Goal: Find specific page/section: Find specific page/section

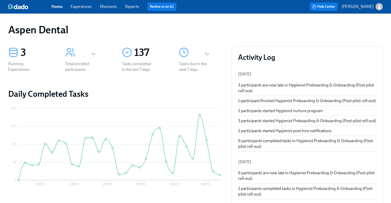
click at [376, 9] on div "button" at bounding box center [378, 6] width 7 height 7
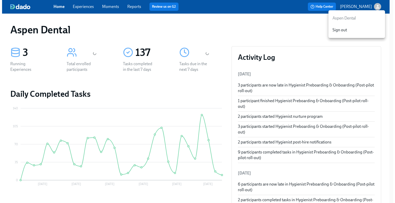
scroll to position [77, 0]
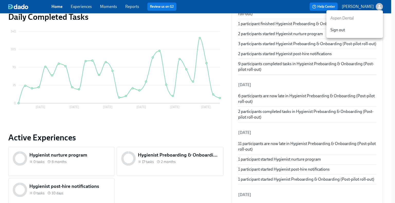
click at [147, 121] on div at bounding box center [197, 101] width 395 height 203
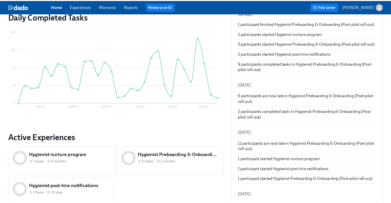
scroll to position [0, 0]
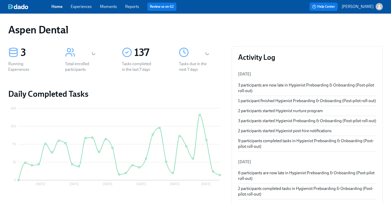
click at [127, 5] on link "Reports" at bounding box center [132, 6] width 14 height 5
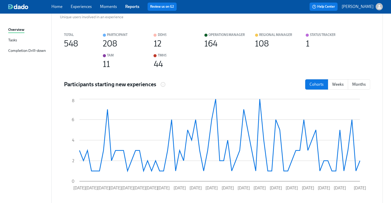
scroll to position [51, 0]
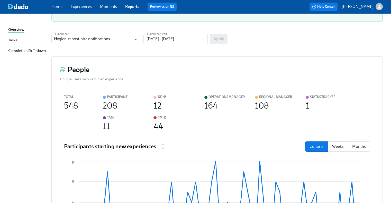
click at [32, 51] on div "Completion Drill-down" at bounding box center [27, 51] width 38 height 6
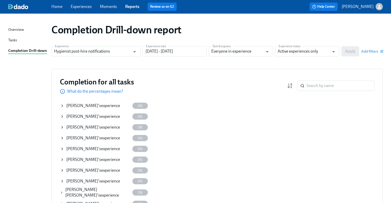
click at [60, 6] on link "Home" at bounding box center [56, 6] width 11 height 5
